Goal: Task Accomplishment & Management: Use online tool/utility

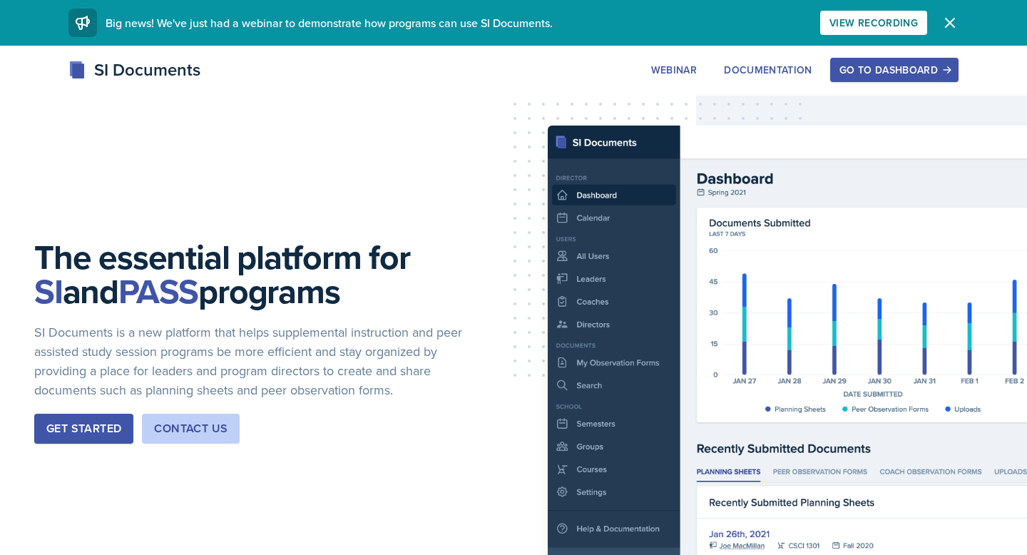
click at [92, 429] on div "Get Started" at bounding box center [83, 428] width 75 height 17
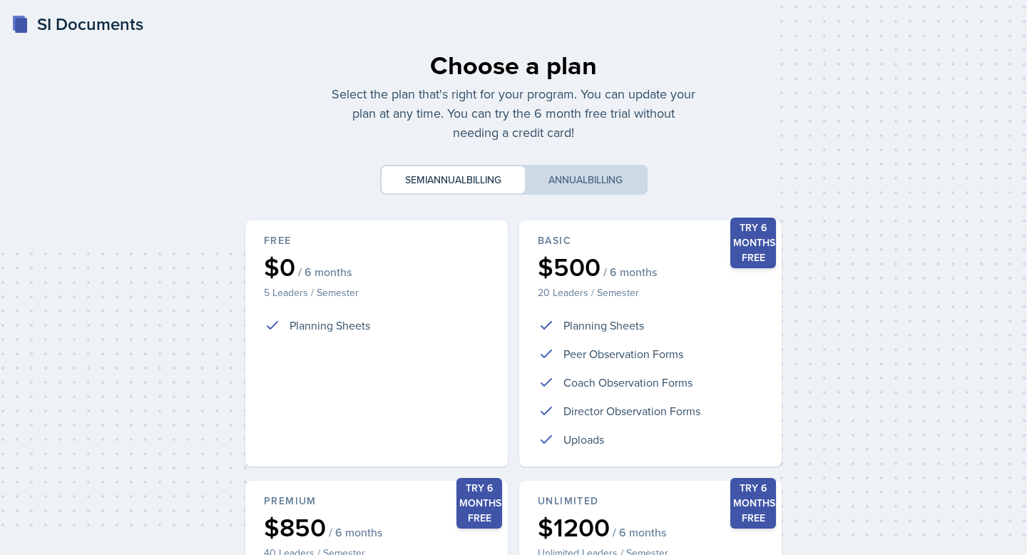
click at [69, 15] on div "SI Documents" at bounding box center [77, 24] width 132 height 26
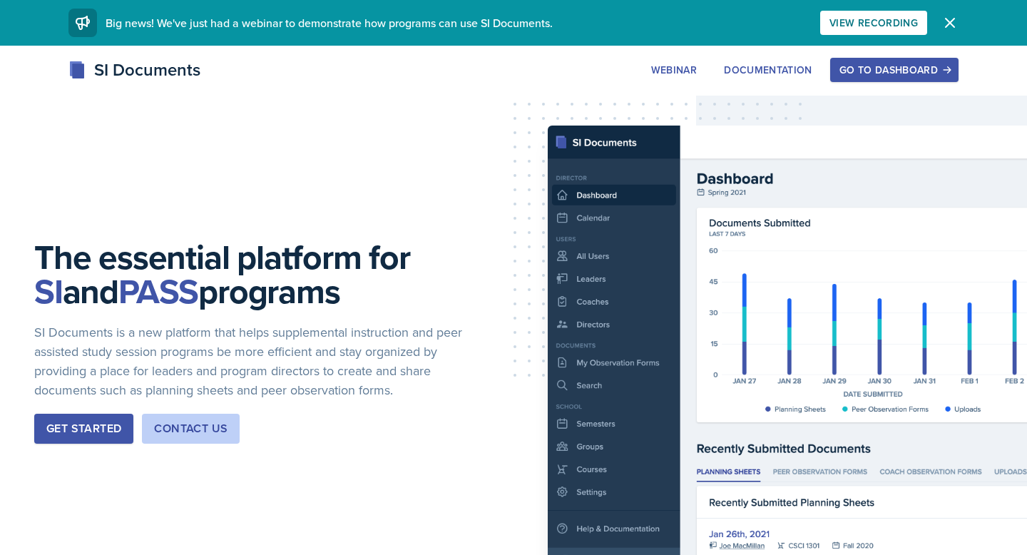
click at [919, 66] on div "Go to Dashboard" at bounding box center [895, 69] width 110 height 11
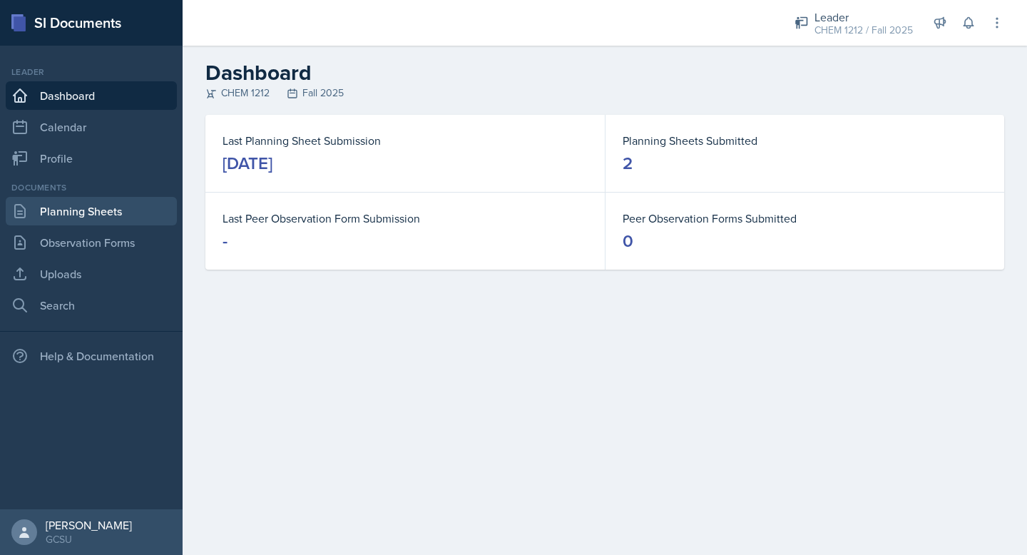
click at [68, 213] on link "Planning Sheets" at bounding box center [91, 211] width 171 height 29
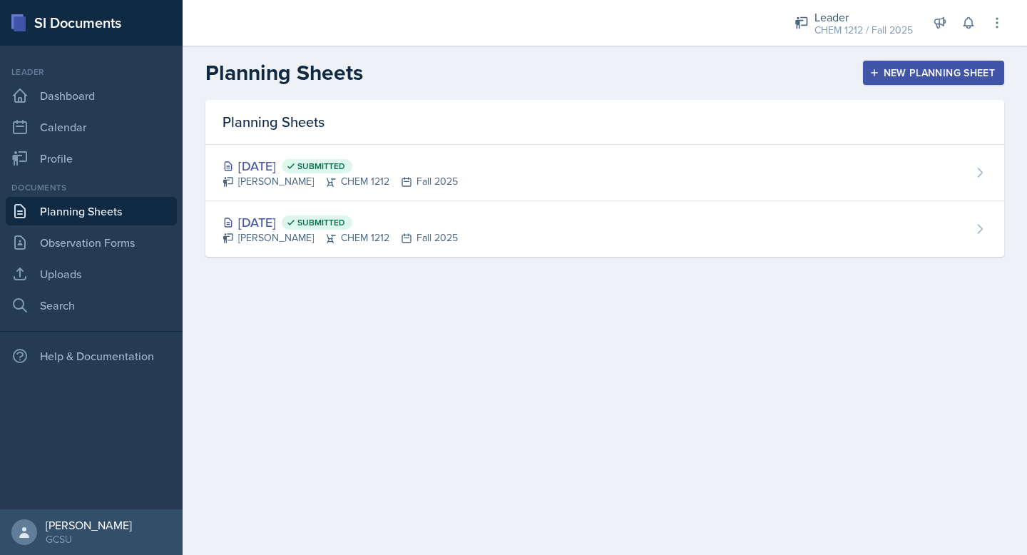
click at [900, 71] on div "New Planning Sheet" at bounding box center [934, 72] width 123 height 11
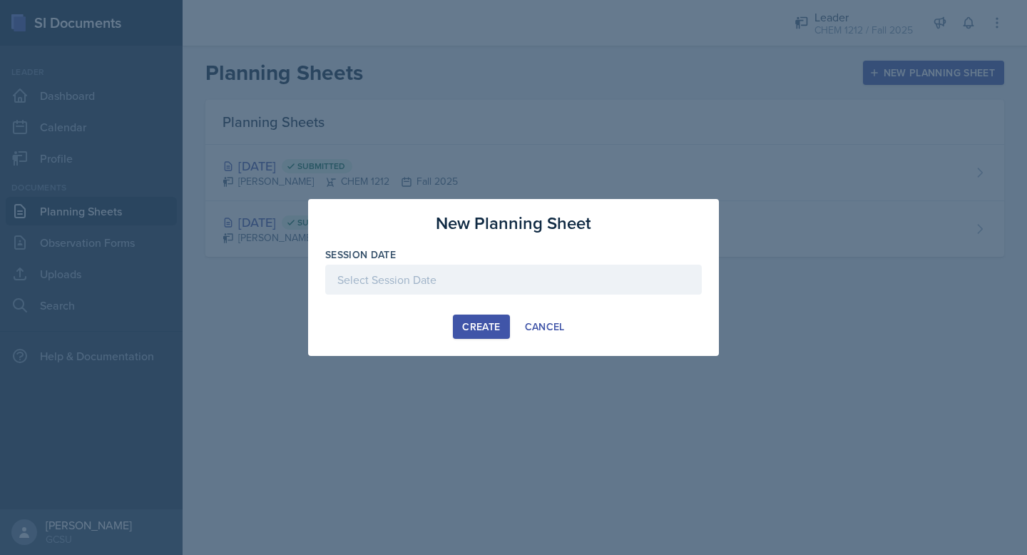
click at [465, 275] on div at bounding box center [513, 280] width 377 height 30
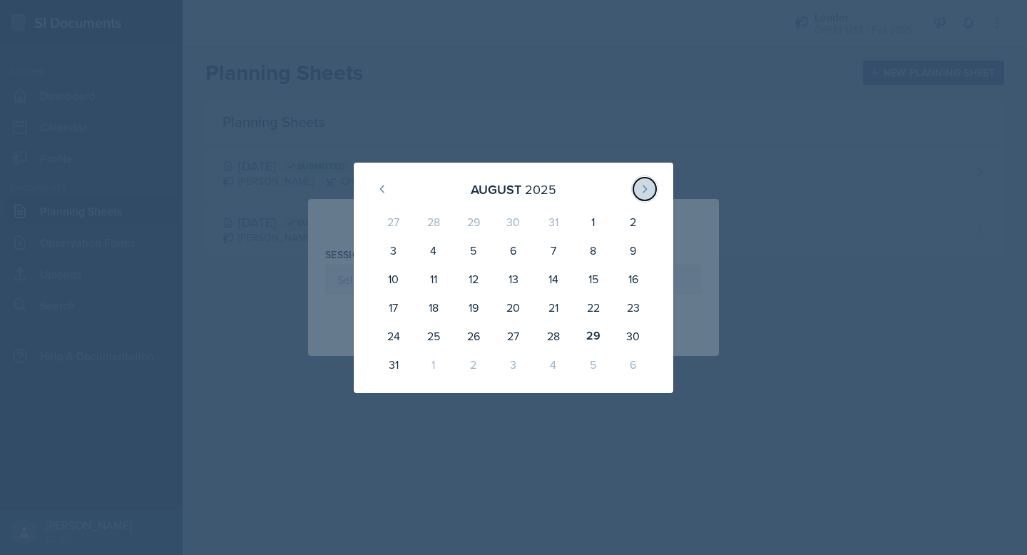
click at [649, 185] on icon at bounding box center [644, 188] width 11 height 11
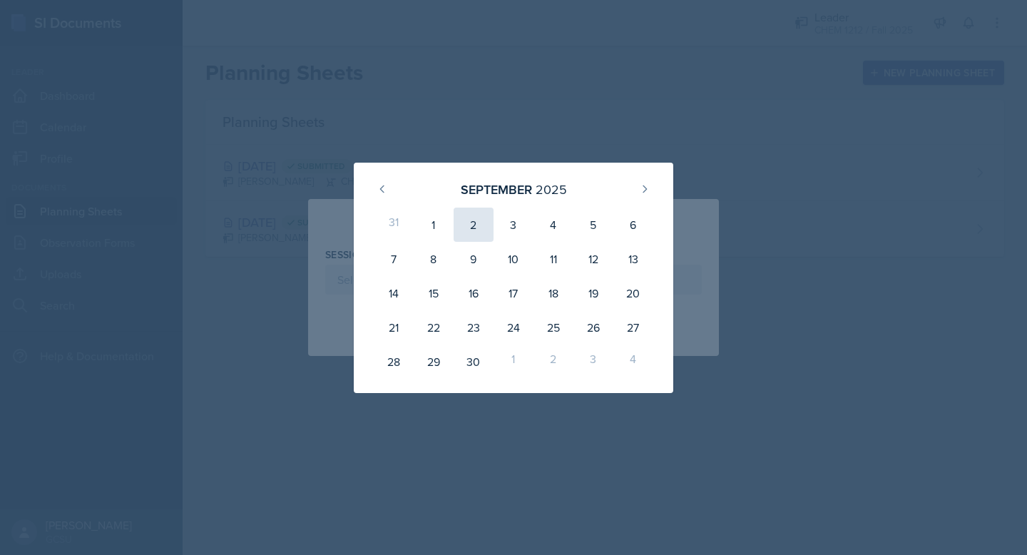
click at [472, 225] on div "2" at bounding box center [474, 225] width 40 height 34
type input "[DATE]"
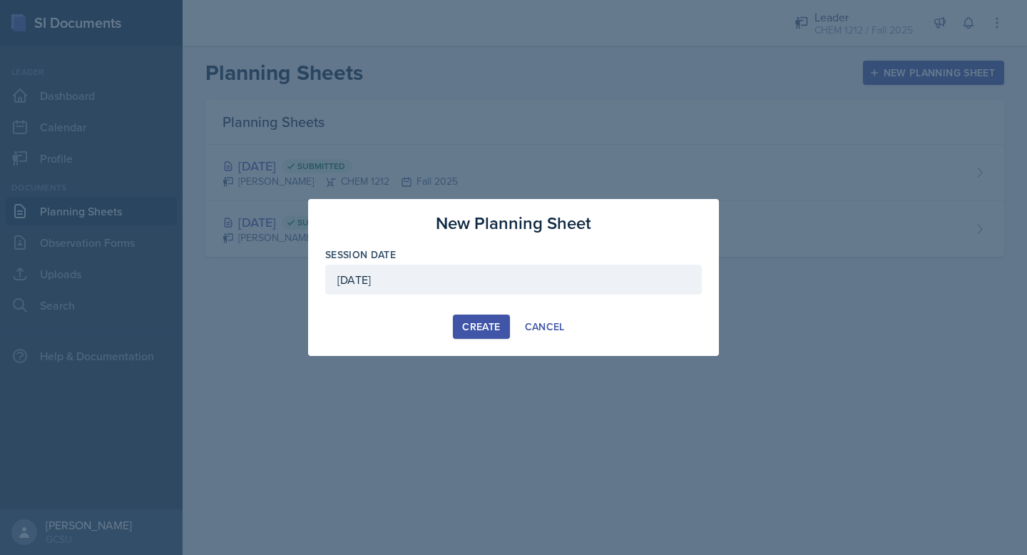
click at [477, 322] on div "Create" at bounding box center [481, 326] width 38 height 11
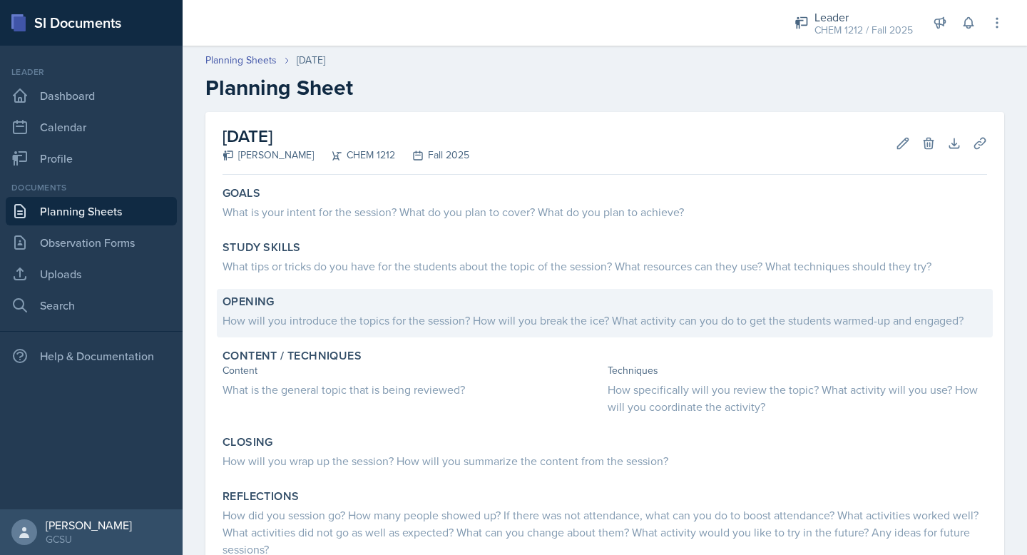
scroll to position [40, 0]
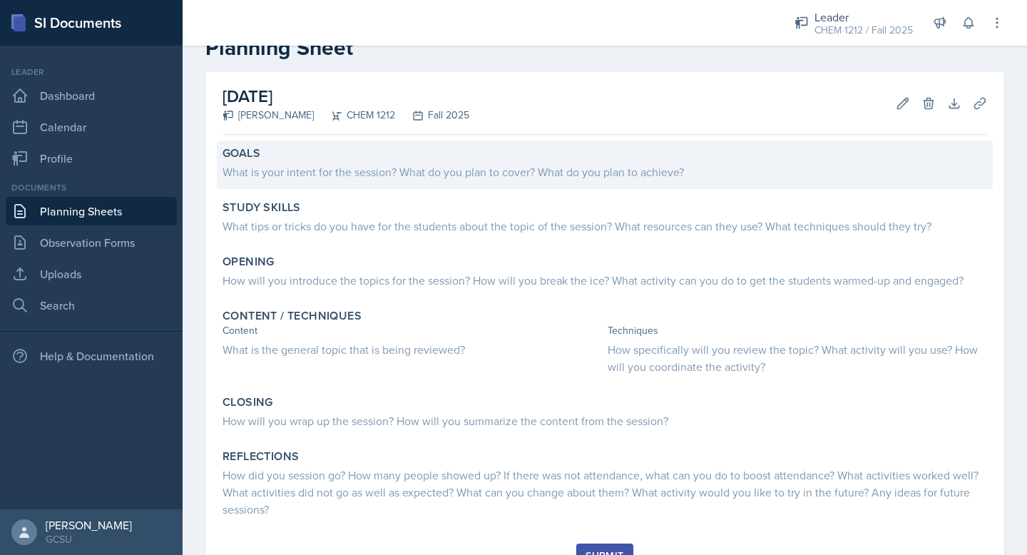
click at [342, 166] on div "What is your intent for the session? What do you plan to cover? What do you pla…" at bounding box center [605, 171] width 765 height 17
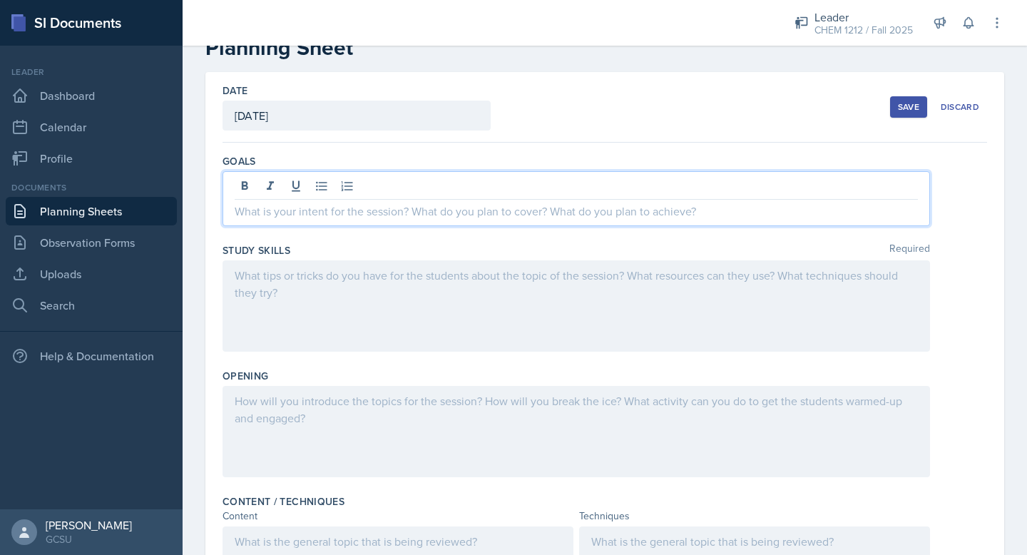
click at [341, 183] on div at bounding box center [577, 198] width 708 height 55
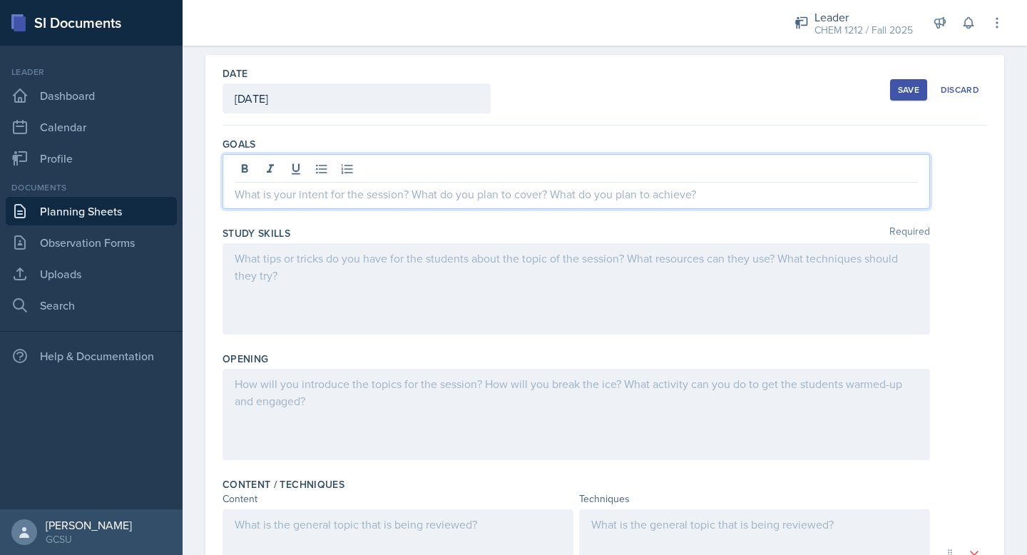
scroll to position [56, 0]
click at [325, 288] on div at bounding box center [577, 290] width 708 height 91
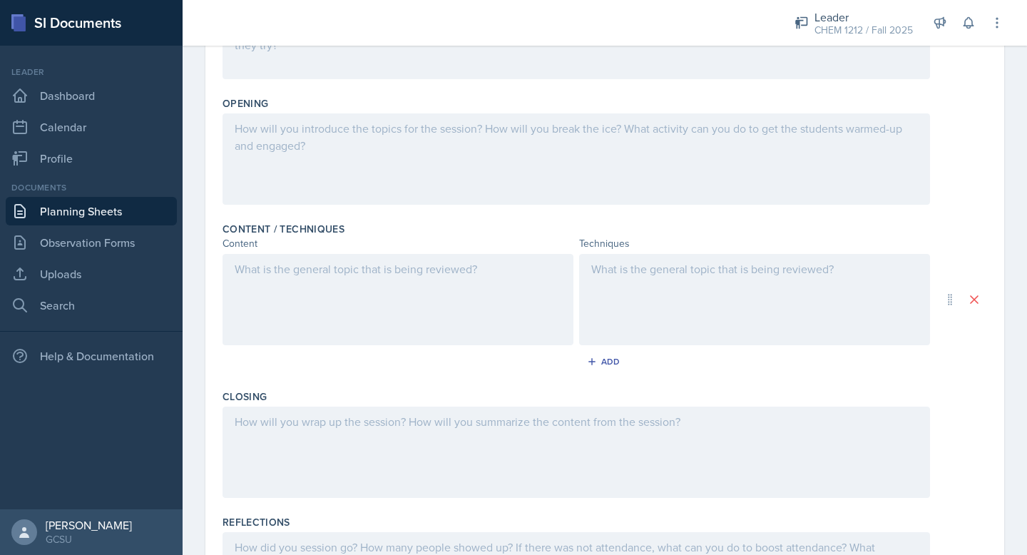
click at [310, 243] on div "Content" at bounding box center [398, 243] width 351 height 15
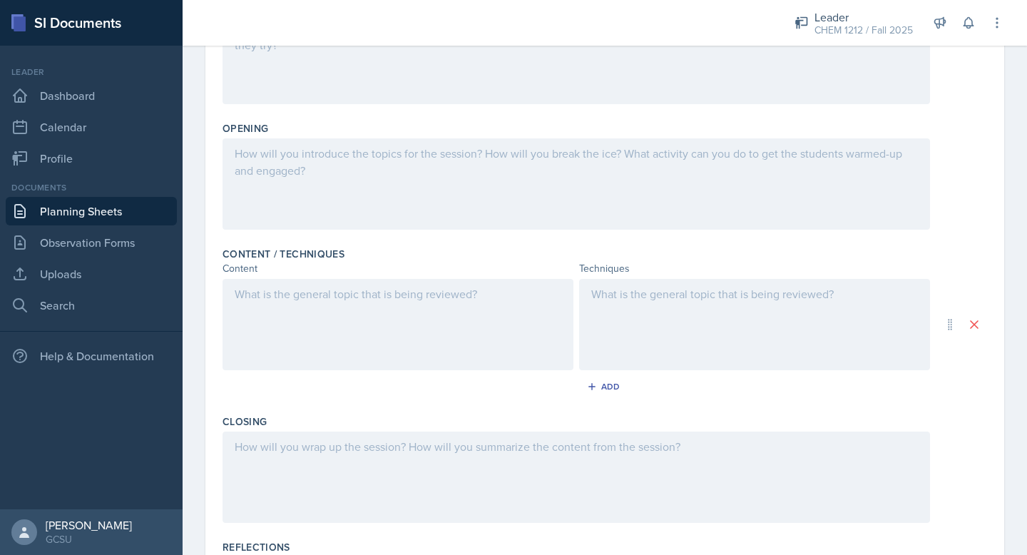
click at [322, 285] on div at bounding box center [398, 324] width 351 height 91
click at [601, 384] on div "Add" at bounding box center [605, 386] width 31 height 11
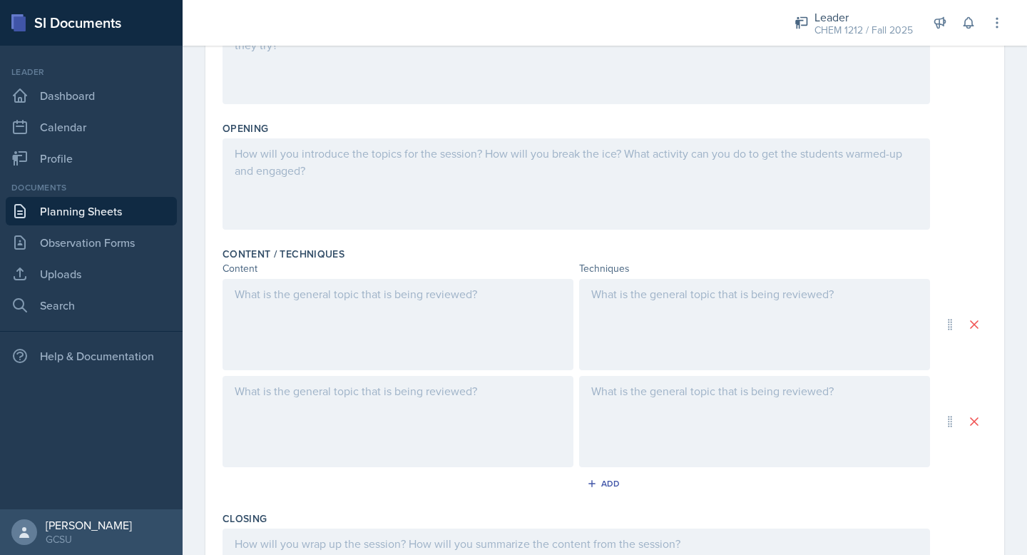
click at [378, 163] on div at bounding box center [577, 183] width 708 height 91
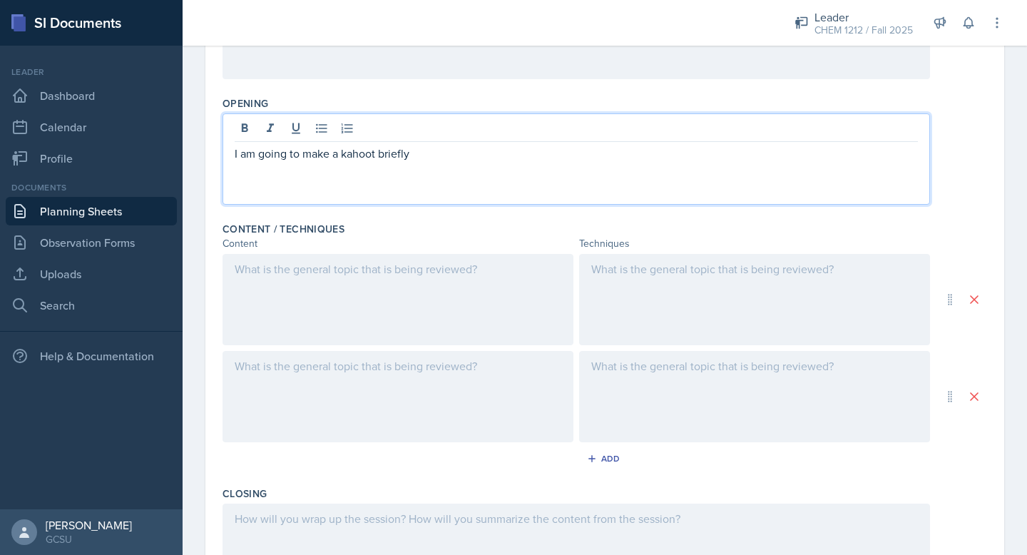
click at [347, 159] on p "I am going to make a kahoot briefly" at bounding box center [576, 153] width 683 height 17
drag, startPoint x: 345, startPoint y: 156, endPoint x: 452, endPoint y: 165, distance: 108.1
click at [452, 165] on div "I am going to make a kahoot briefly" at bounding box center [577, 158] width 708 height 91
click at [340, 158] on p "I am going to make a (around 10 questions) to have students practice material r…" at bounding box center [576, 153] width 683 height 17
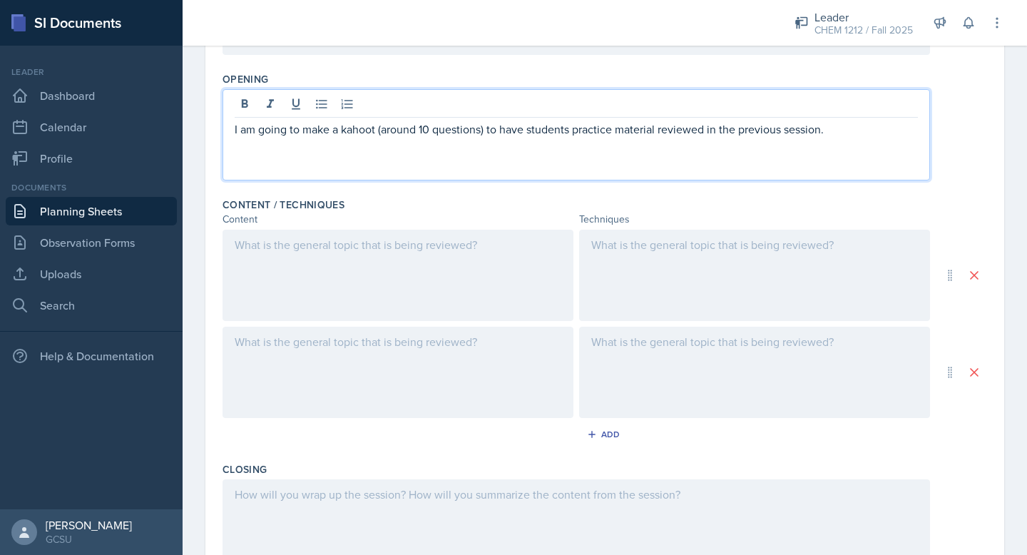
click at [433, 253] on p at bounding box center [398, 244] width 327 height 17
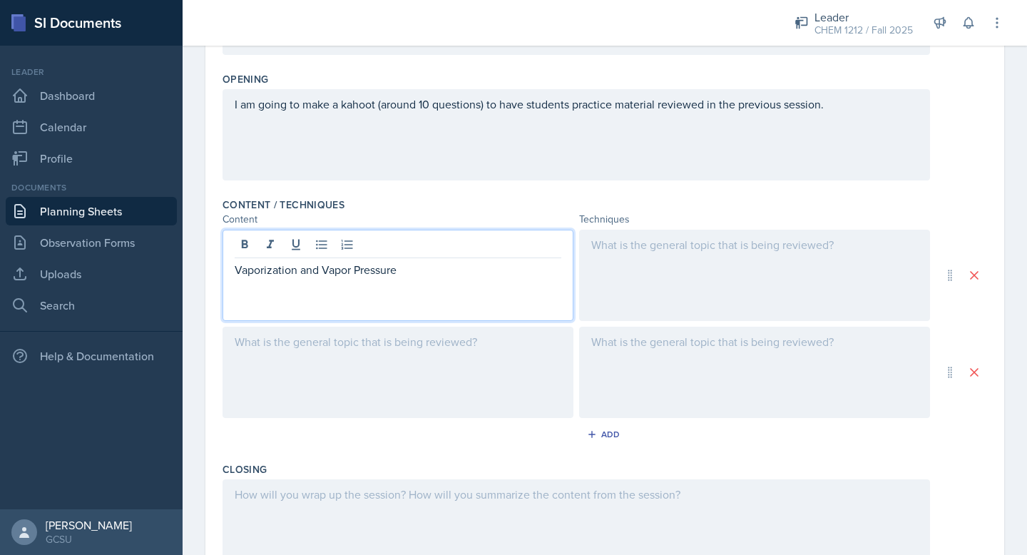
click at [282, 346] on div at bounding box center [398, 372] width 351 height 91
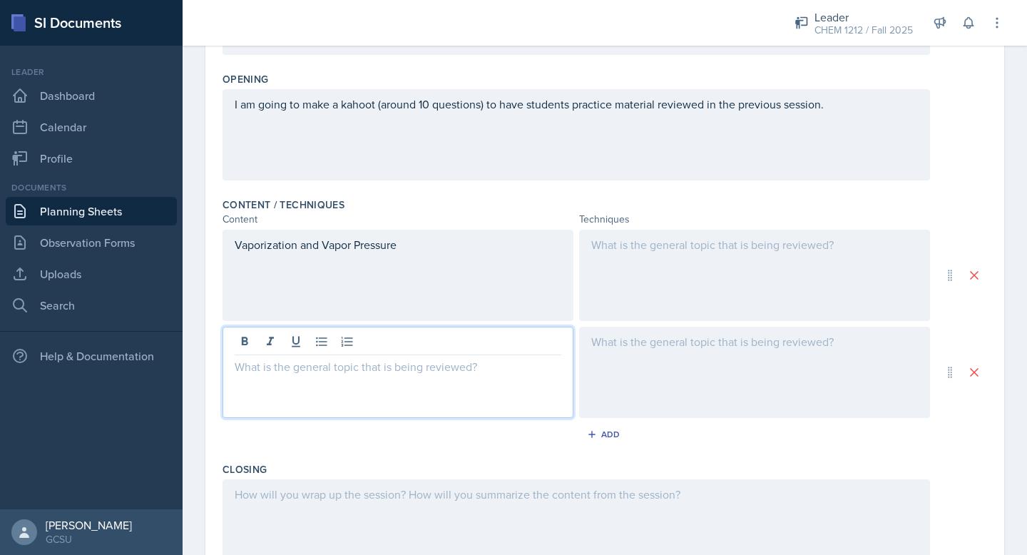
click at [407, 256] on div "Vaporization and Vapor Pressure" at bounding box center [398, 275] width 351 height 91
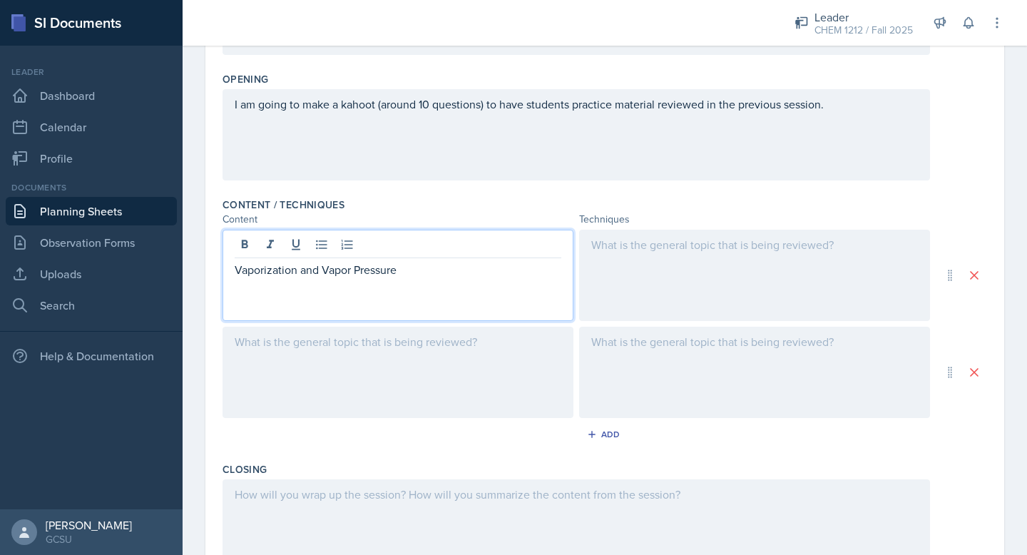
scroll to position [337, 0]
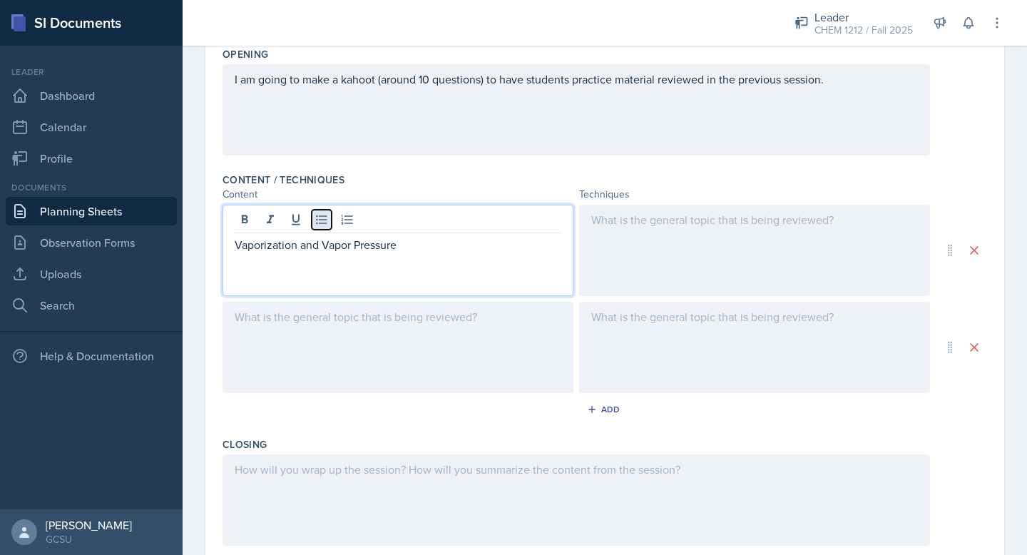
click at [319, 215] on icon at bounding box center [321, 219] width 11 height 9
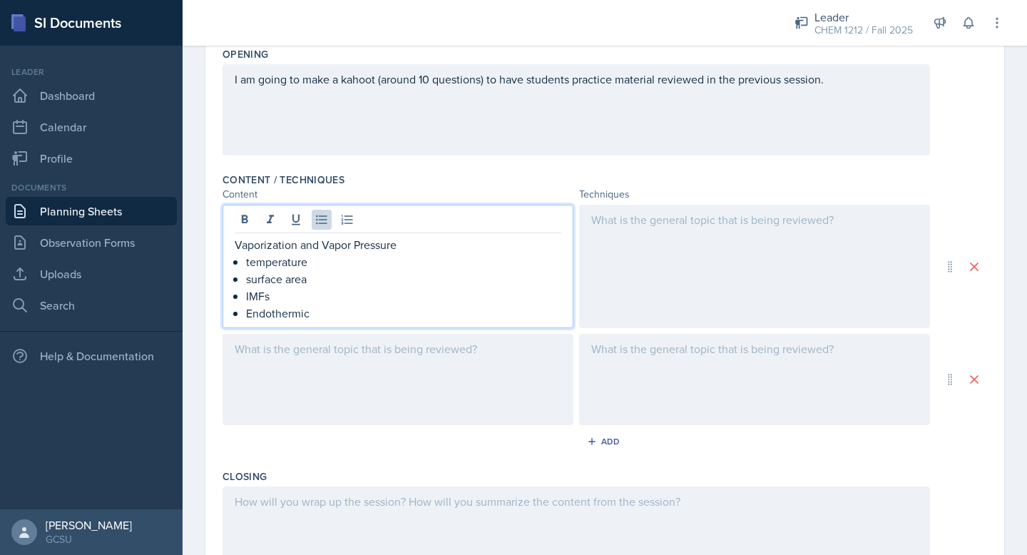
click at [273, 376] on div at bounding box center [398, 379] width 351 height 91
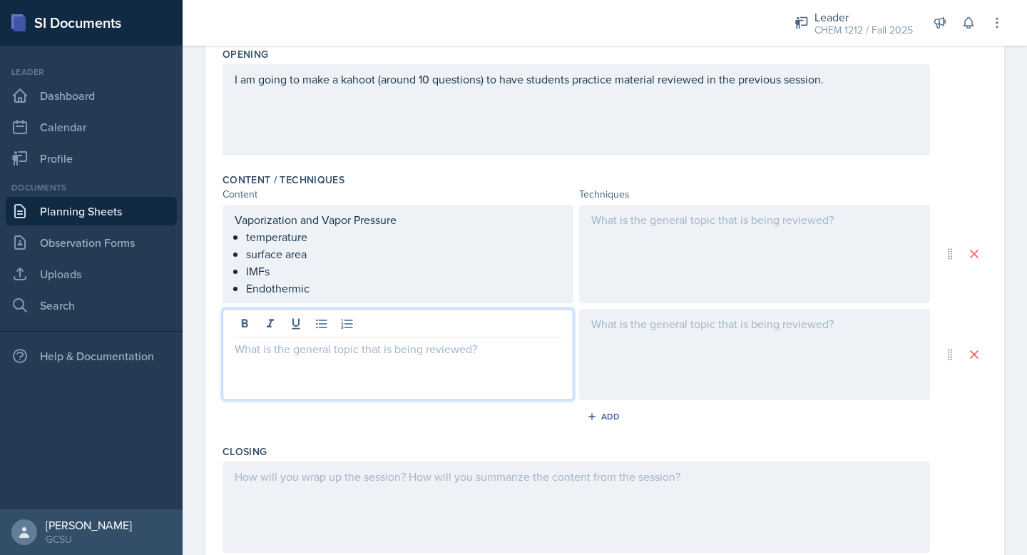
scroll to position [362, 0]
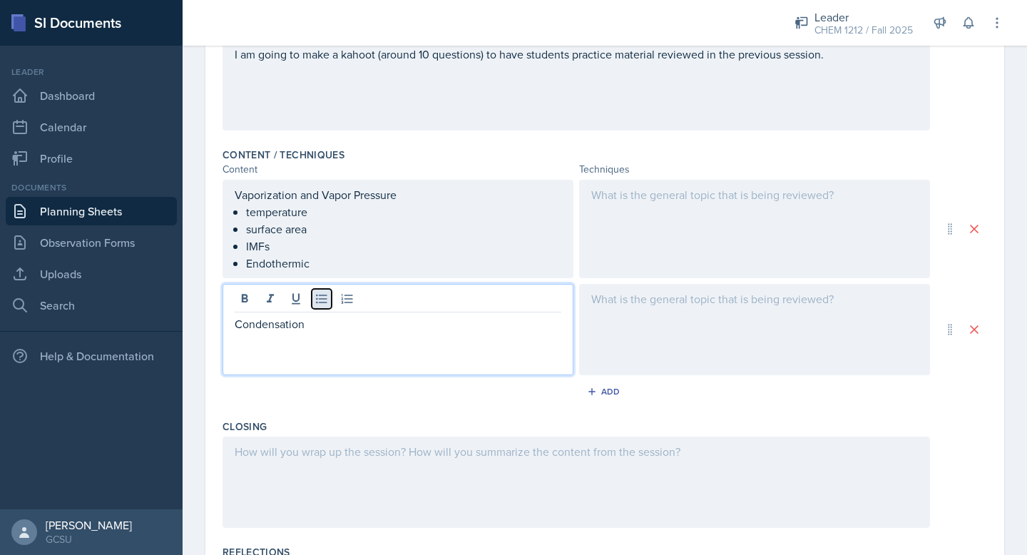
click at [327, 302] on icon at bounding box center [322, 299] width 14 height 14
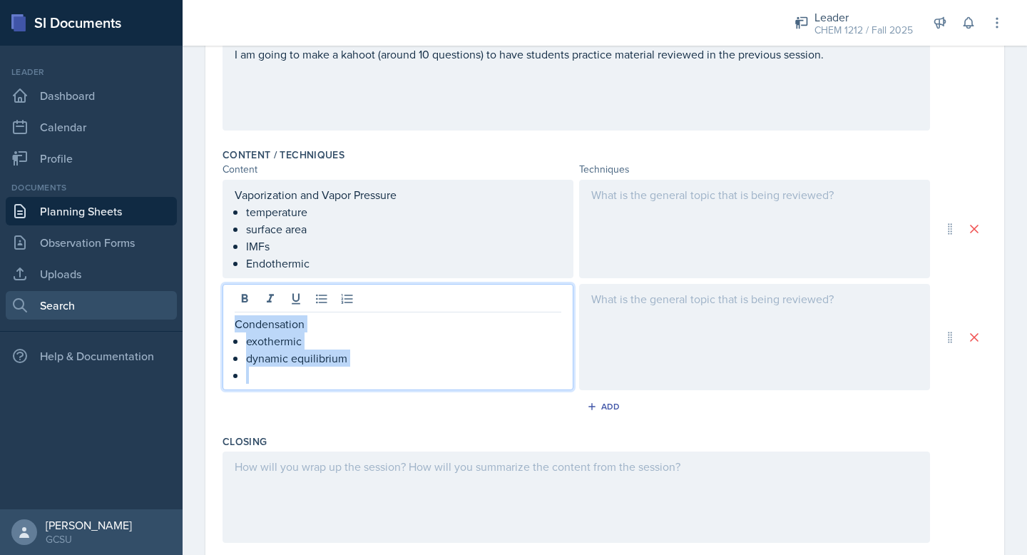
drag, startPoint x: 265, startPoint y: 375, endPoint x: 176, endPoint y: 298, distance: 116.8
click at [176, 298] on div "SI Documents Leader Dashboard Calendar Profile Documents Planning Sheets Observ…" at bounding box center [513, 277] width 1027 height 555
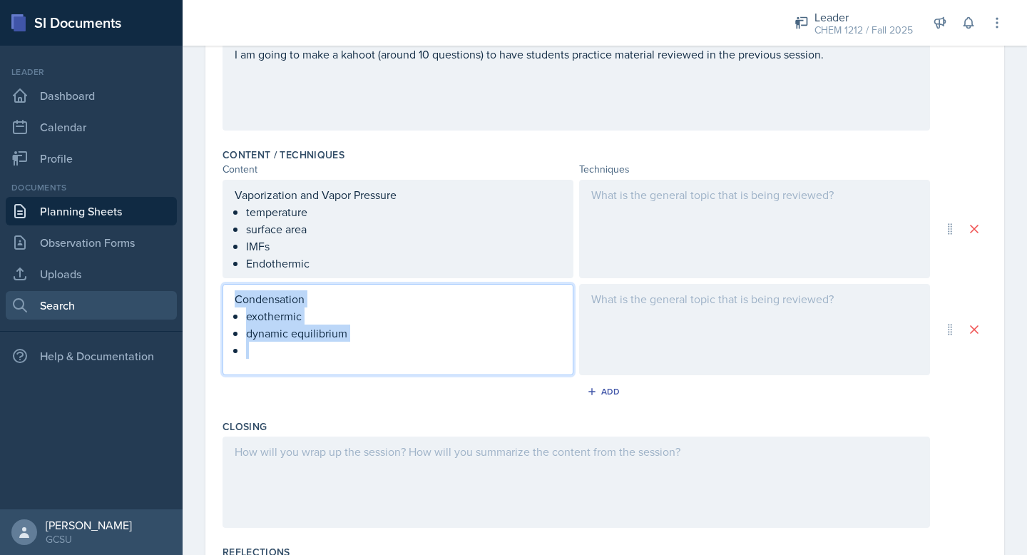
scroll to position [337, 0]
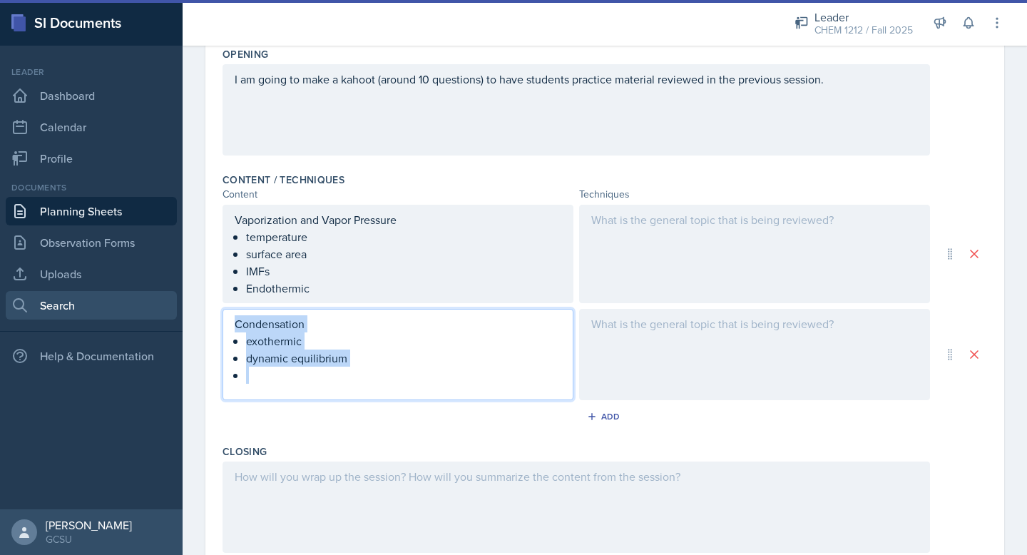
copy div "Condensation exothermic dynamic equilibrium"
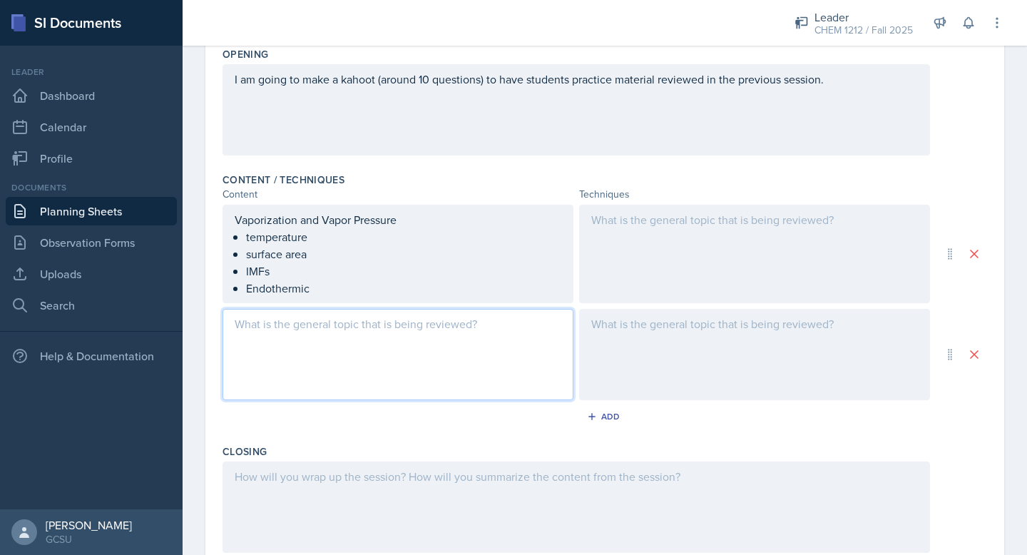
click at [327, 290] on p "Endothermic" at bounding box center [403, 288] width 315 height 17
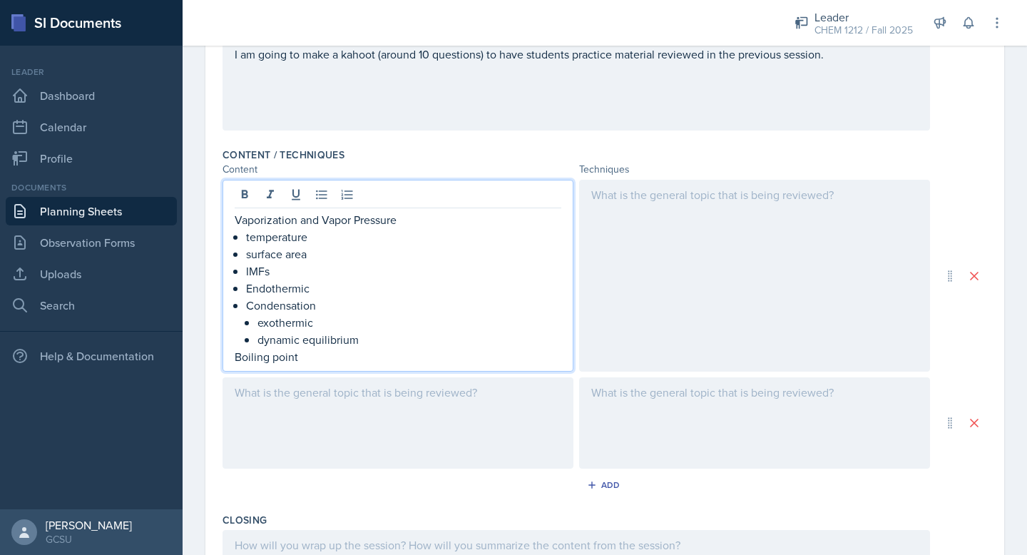
click at [293, 425] on div at bounding box center [398, 422] width 351 height 91
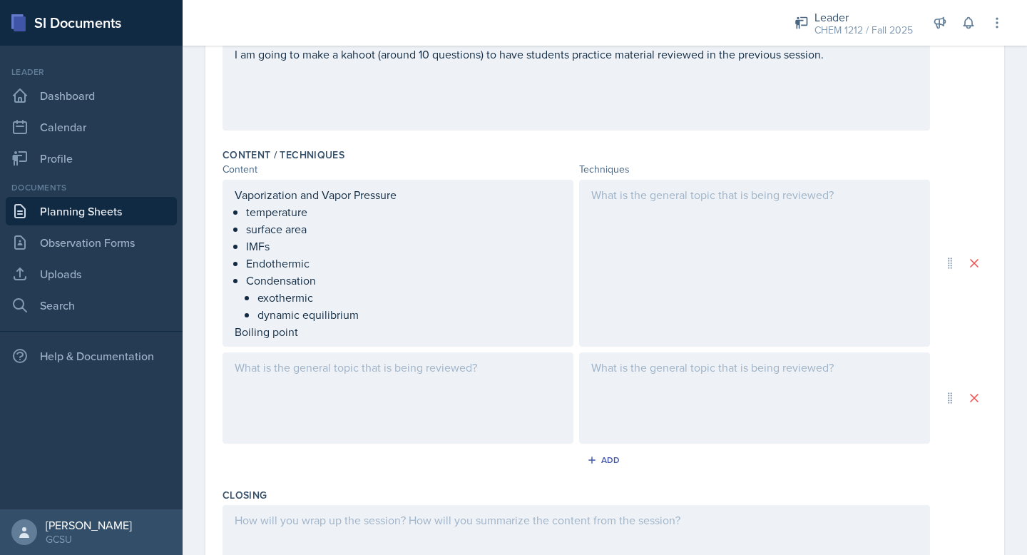
scroll to position [387, 0]
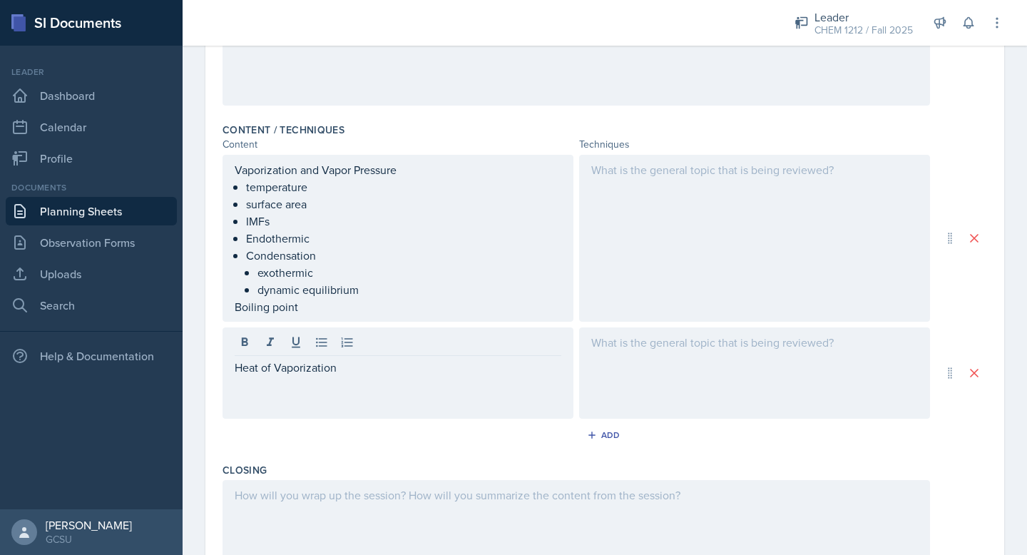
click at [265, 397] on div "Heat of Vaporization" at bounding box center [398, 372] width 351 height 91
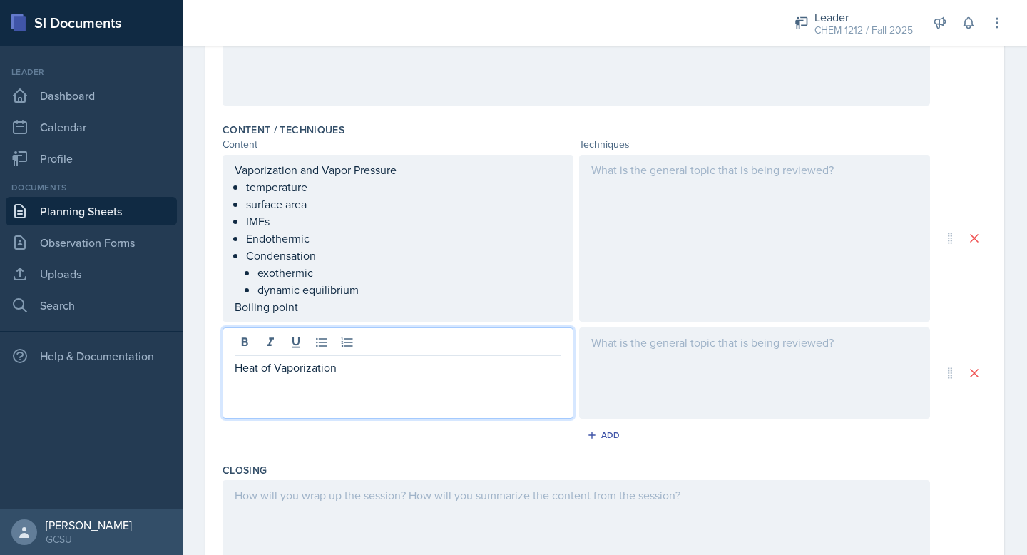
click at [653, 375] on div at bounding box center [754, 372] width 351 height 91
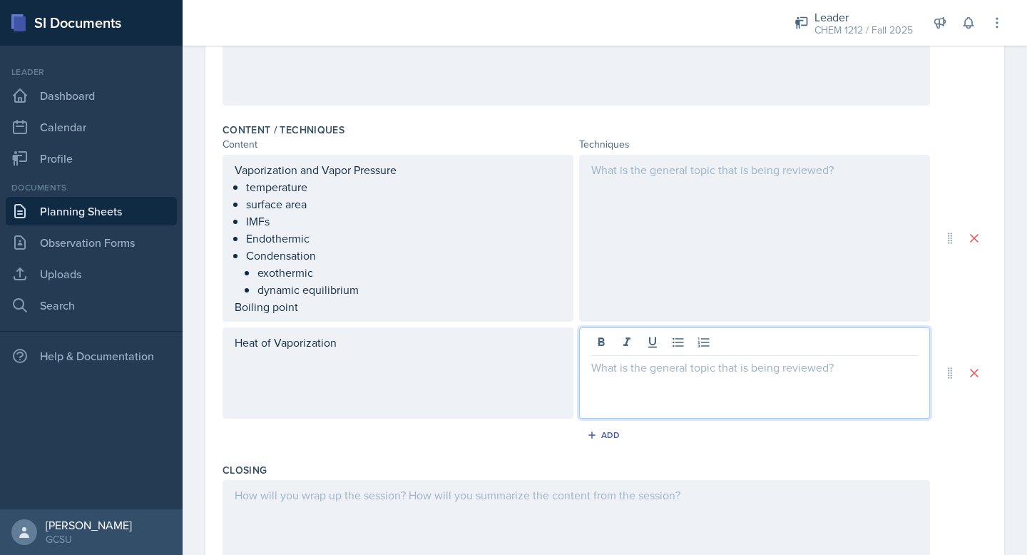
scroll to position [412, 0]
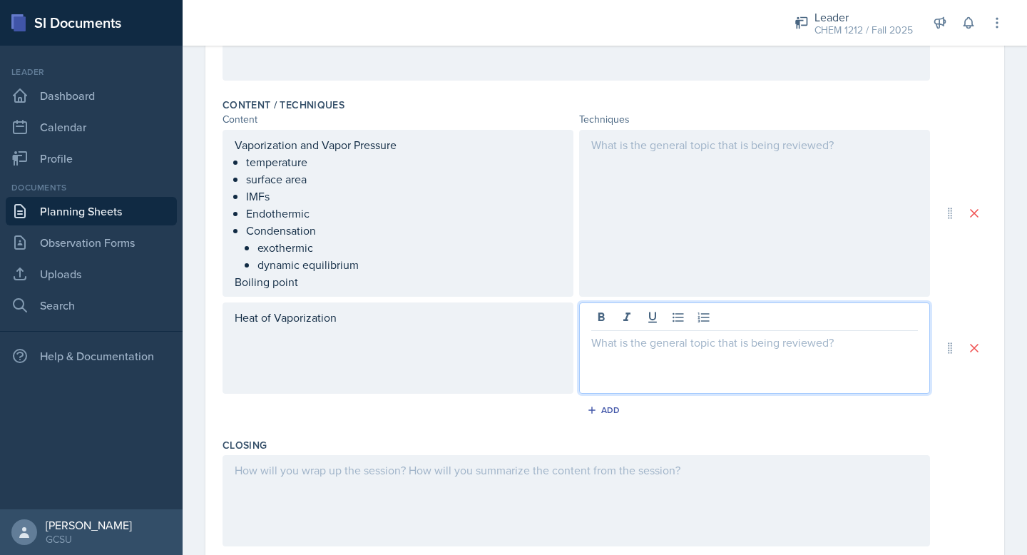
click at [636, 351] on div at bounding box center [754, 347] width 351 height 91
click at [753, 342] on p "I have prepared a worksheet for students to" at bounding box center [754, 342] width 327 height 17
click at [860, 347] on p "I have prepared a worksheet for the students to" at bounding box center [754, 342] width 327 height 17
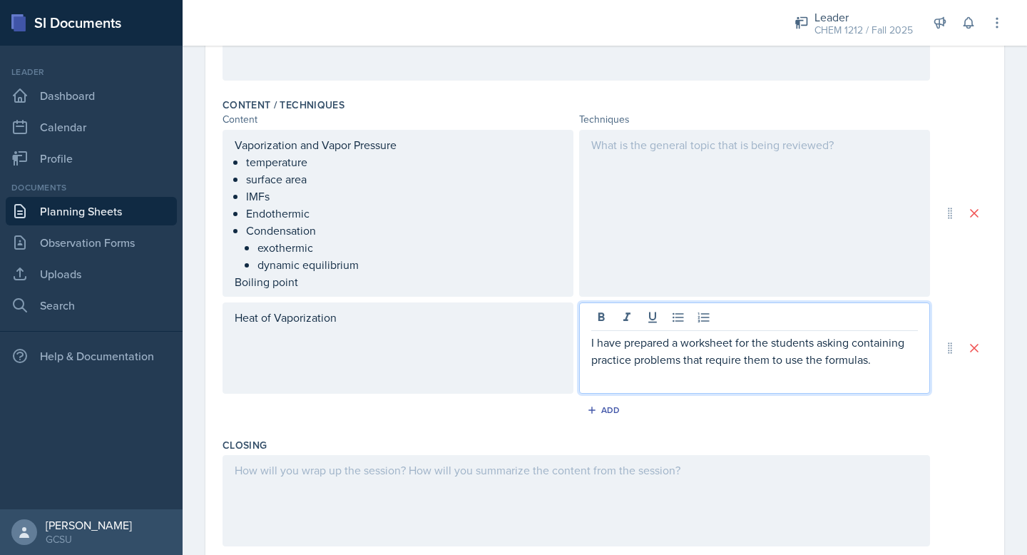
click at [234, 322] on div "Heat of Vaporization" at bounding box center [398, 347] width 351 height 91
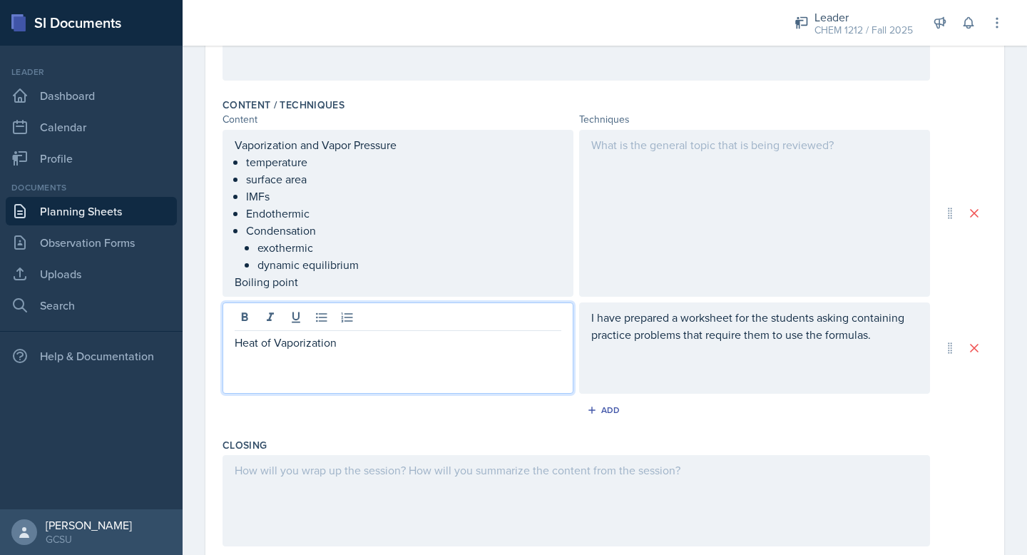
scroll to position [437, 0]
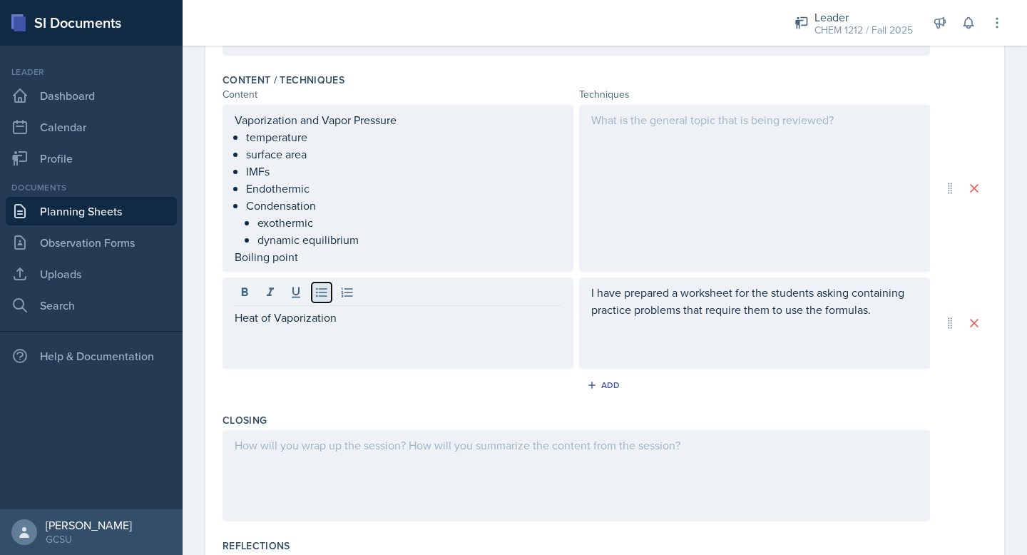
click at [315, 290] on icon at bounding box center [322, 292] width 14 height 14
